Goal: Information Seeking & Learning: Check status

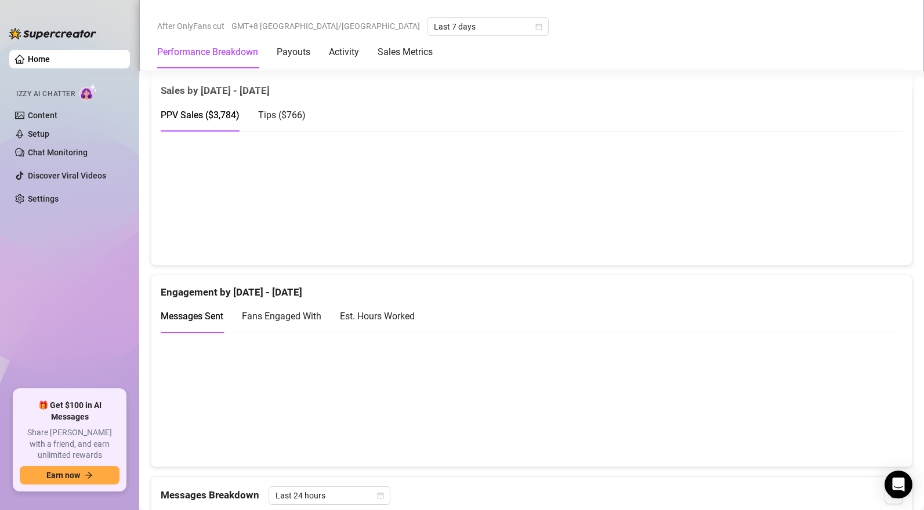
scroll to position [731, 0]
click at [853, 237] on canvas at bounding box center [532, 197] width 742 height 116
click at [288, 119] on span "Tips ( $766 )" at bounding box center [282, 113] width 48 height 11
click at [220, 115] on span "PPV Sales ( $3,784 )" at bounding box center [200, 113] width 79 height 11
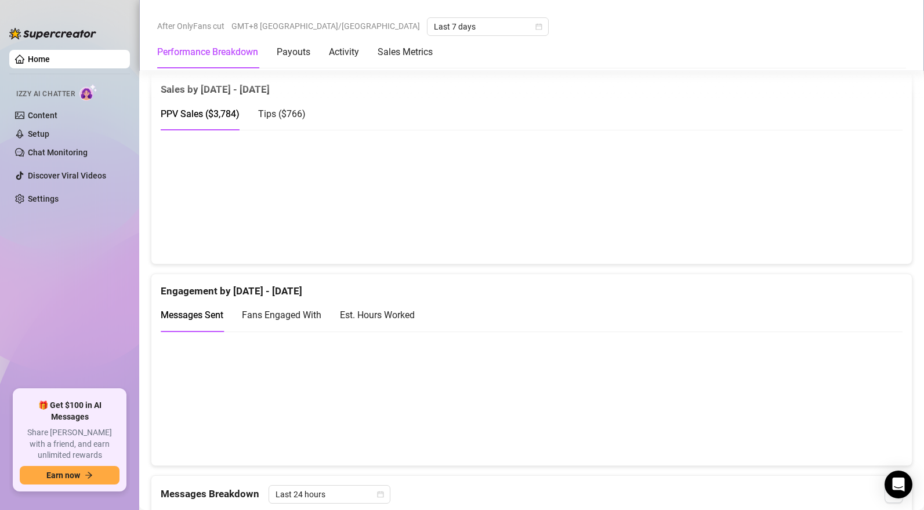
click at [292, 112] on span "Tips ( $766 )" at bounding box center [282, 113] width 48 height 11
click at [220, 118] on span "PPV Sales ( $3,784 )" at bounding box center [200, 113] width 79 height 11
click at [269, 115] on span "Tips ( $766 )" at bounding box center [282, 113] width 48 height 11
click at [219, 119] on span "PPV Sales ( $3,784 )" at bounding box center [200, 113] width 79 height 11
click at [273, 119] on span "Tips ( $766 )" at bounding box center [282, 113] width 48 height 11
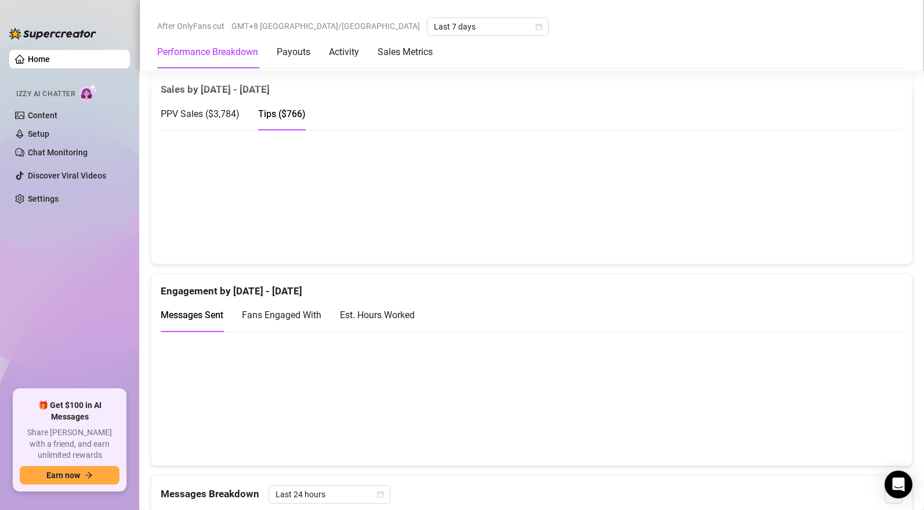
click at [230, 119] on span "PPV Sales ( $3,784 )" at bounding box center [200, 113] width 79 height 11
click at [268, 116] on span "Tips ( $766 )" at bounding box center [282, 113] width 48 height 11
click at [223, 117] on span "PPV Sales ( $3,784 )" at bounding box center [200, 113] width 79 height 11
click at [268, 117] on span "Tips ( $766 )" at bounding box center [282, 113] width 48 height 11
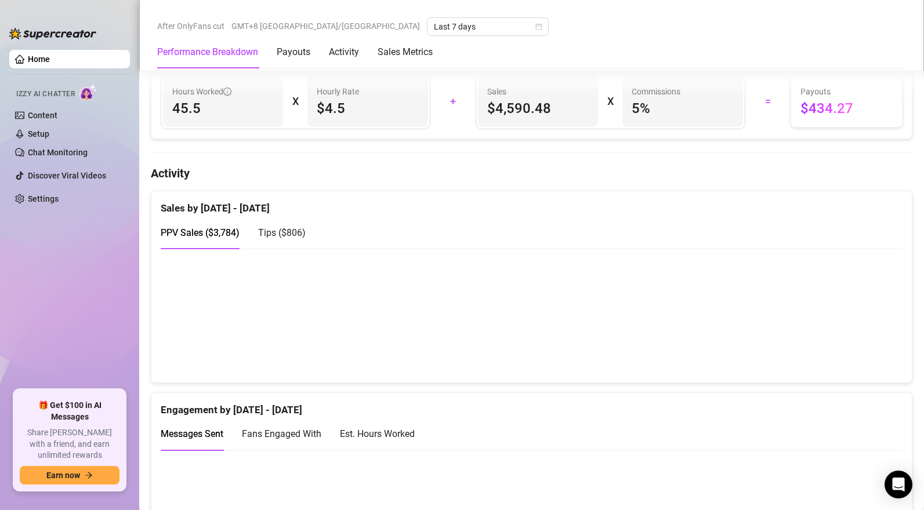
scroll to position [613, 0]
click at [287, 227] on div "Tips ( $806 )" at bounding box center [282, 231] width 48 height 14
click at [194, 237] on span "PPV Sales ( $3,784 )" at bounding box center [200, 231] width 79 height 11
click at [285, 237] on span "Tips ( $806 )" at bounding box center [282, 231] width 48 height 11
click at [219, 234] on span "PPV Sales ( $3,784 )" at bounding box center [200, 231] width 79 height 11
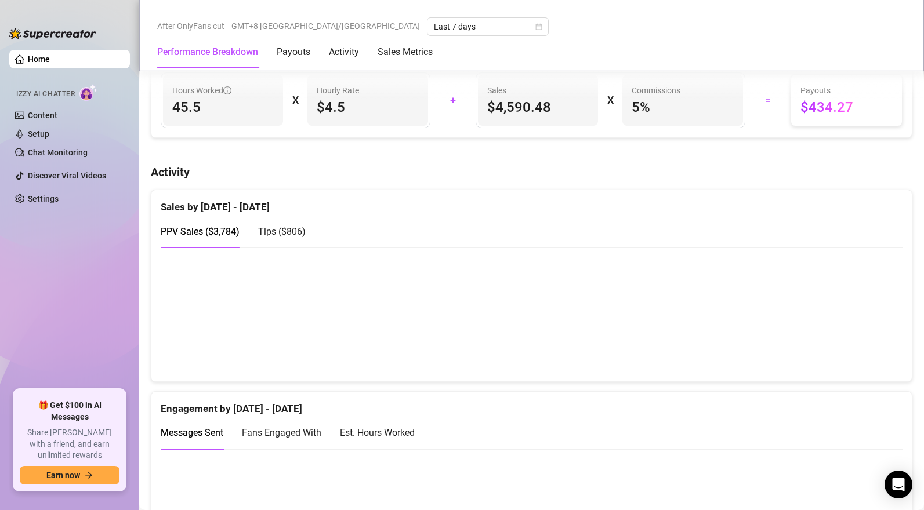
click at [286, 232] on span "Tips ( $806 )" at bounding box center [282, 231] width 48 height 11
click at [231, 236] on span "PPV Sales ( $3,784 )" at bounding box center [200, 231] width 79 height 11
